Goal: Use online tool/utility: Use online tool/utility

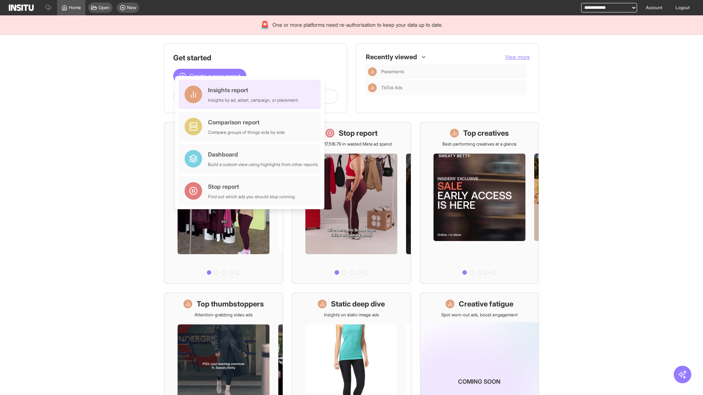
click at [251, 94] on div "Insights report Insights by ad, adset, campaign, or placement" at bounding box center [253, 95] width 90 height 18
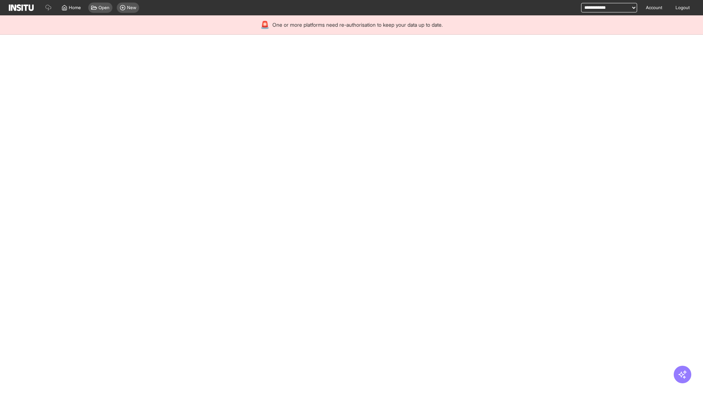
select select "**"
